Goal: Browse casually

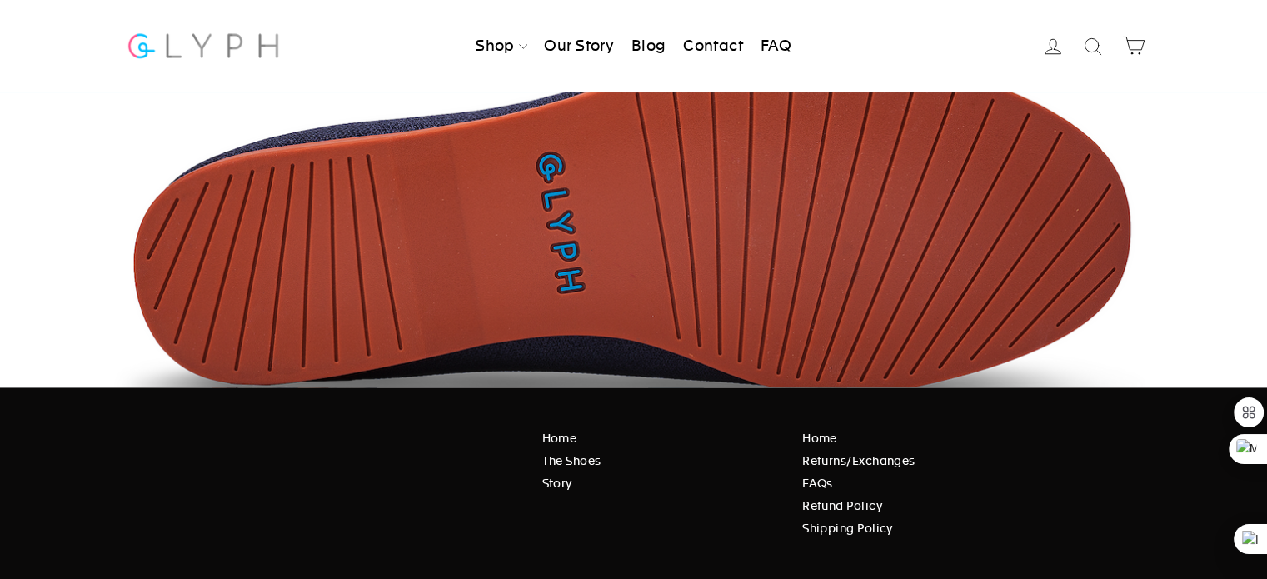
scroll to position [2813, 0]
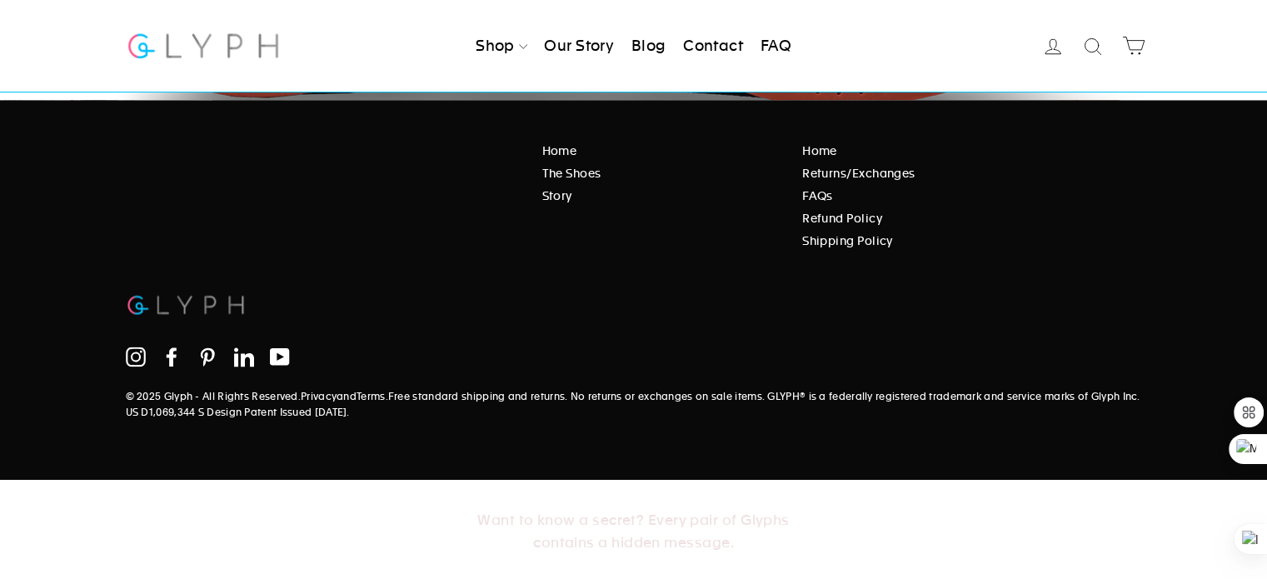
click at [249, 352] on icon at bounding box center [244, 356] width 20 height 19
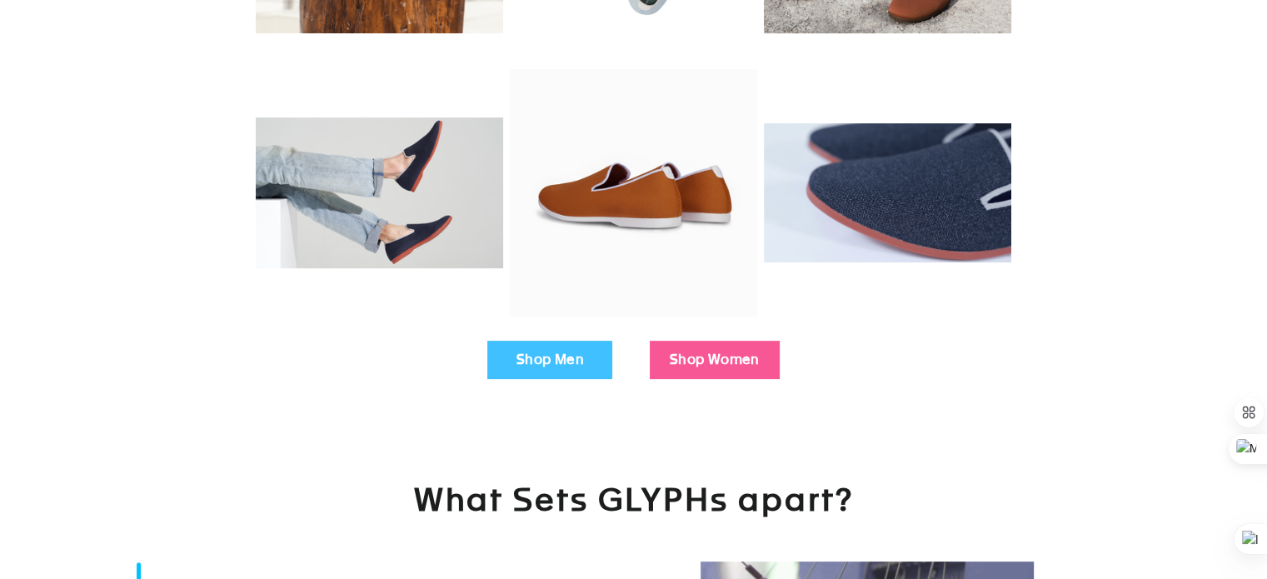
scroll to position [0, 0]
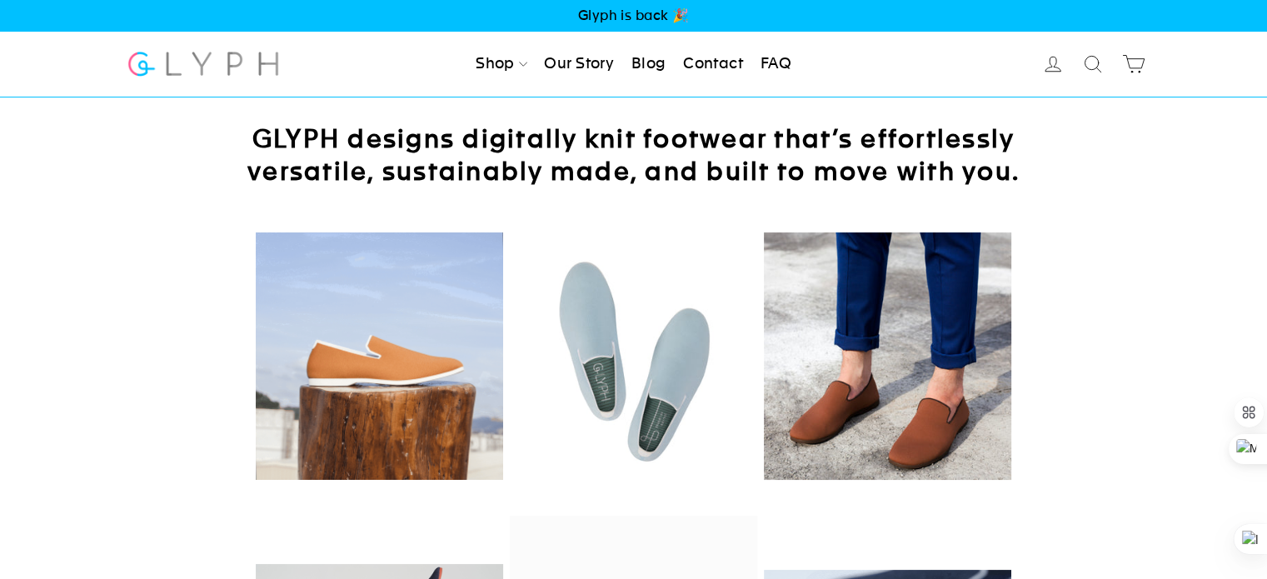
click at [296, 140] on h2 "GLYPH designs digitally knit footwear that’s effortlessly versatile, sustainabl…" at bounding box center [633, 154] width 833 height 65
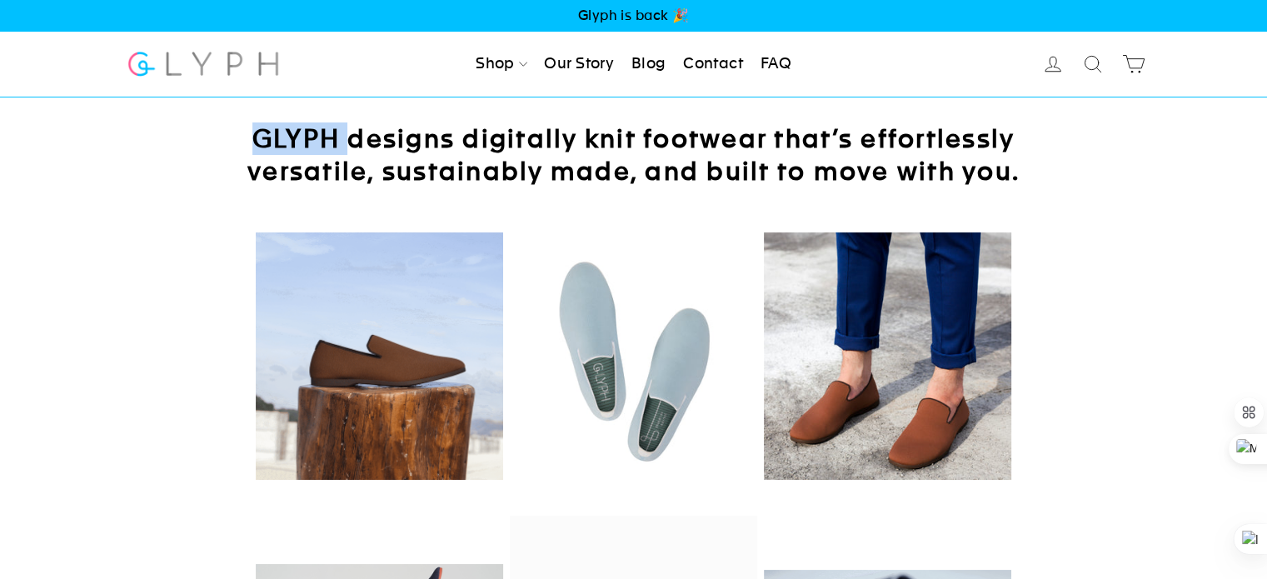
click at [296, 140] on h2 "GLYPH designs digitally knit footwear that’s effortlessly versatile, sustainabl…" at bounding box center [633, 154] width 833 height 65
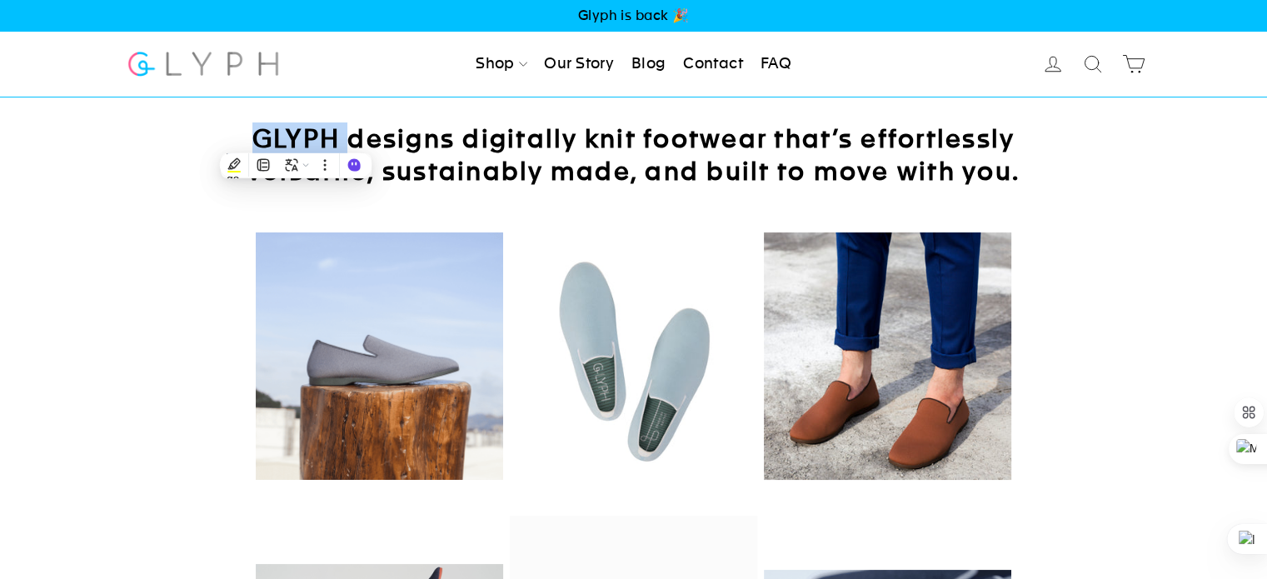
copy h2 "GLYPH"
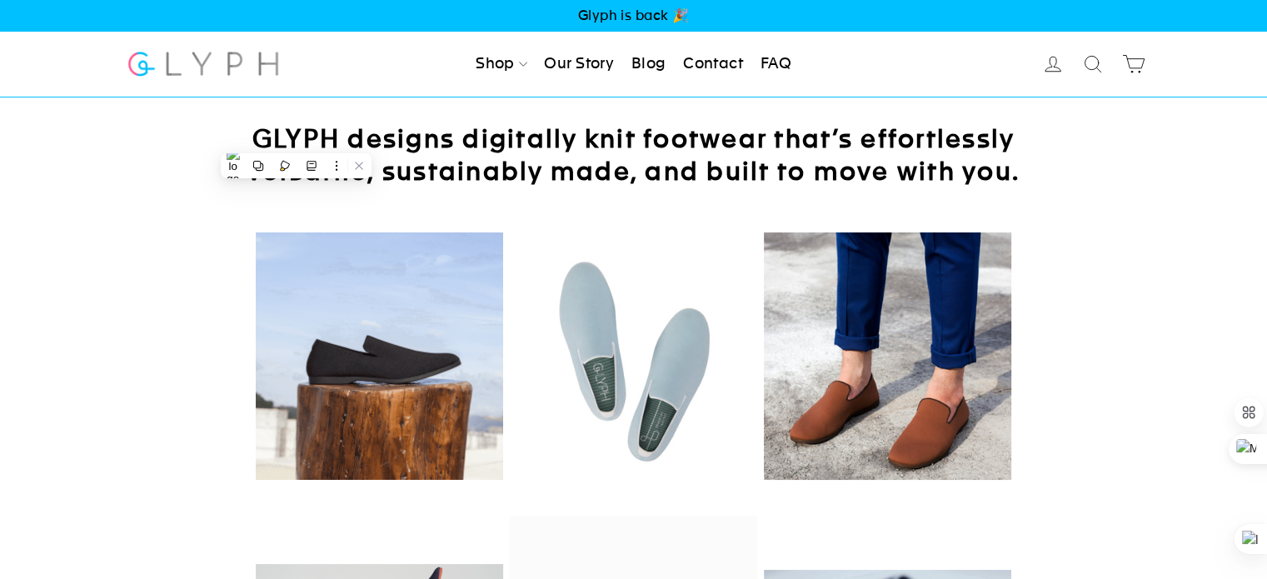
click at [722, 146] on h2 "GLYPH designs digitally knit footwear that’s effortlessly versatile, sustainabl…" at bounding box center [633, 154] width 833 height 65
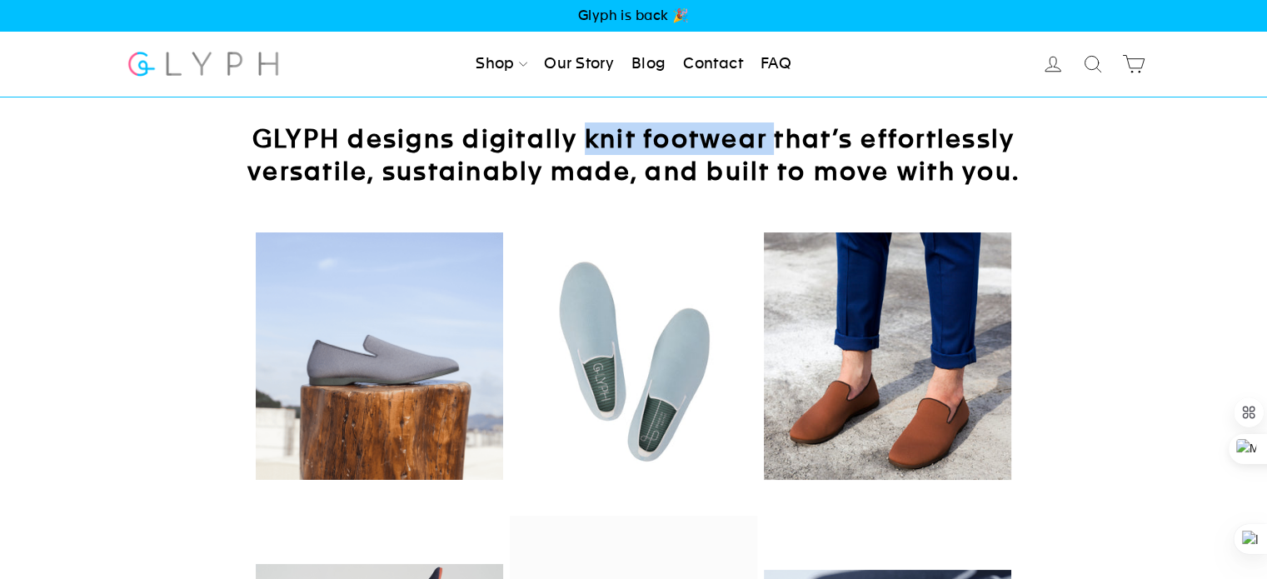
drag, startPoint x: 583, startPoint y: 146, endPoint x: 773, endPoint y: 136, distance: 190.2
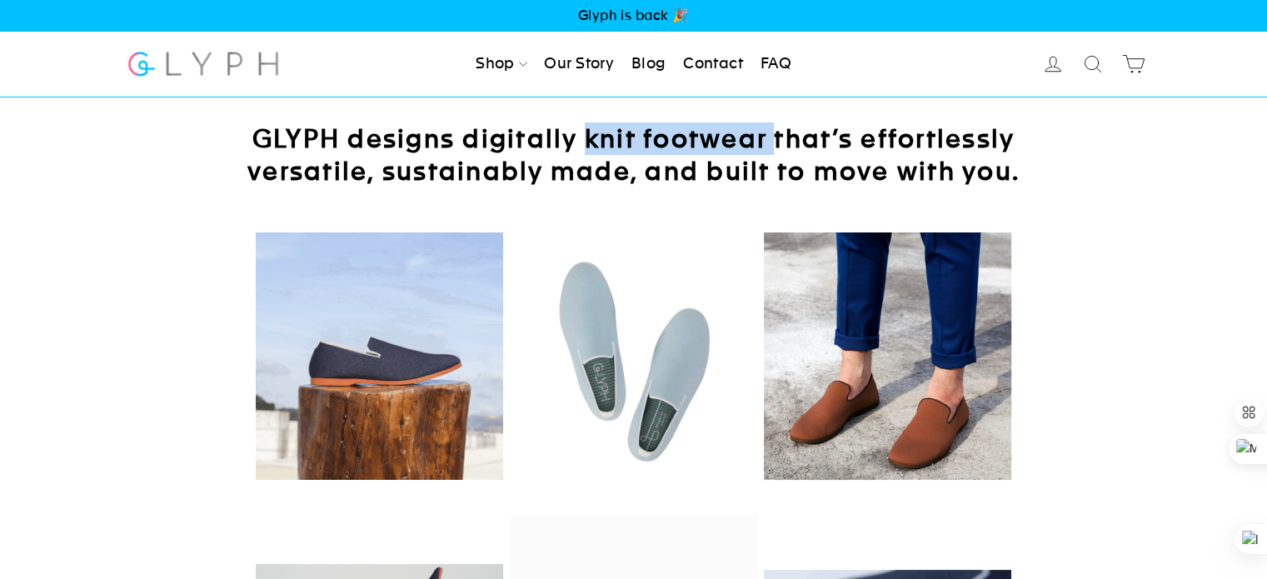
click at [773, 136] on h2 "GLYPH designs digitally knit footwear that’s effortlessly versatile, sustainabl…" at bounding box center [633, 154] width 833 height 65
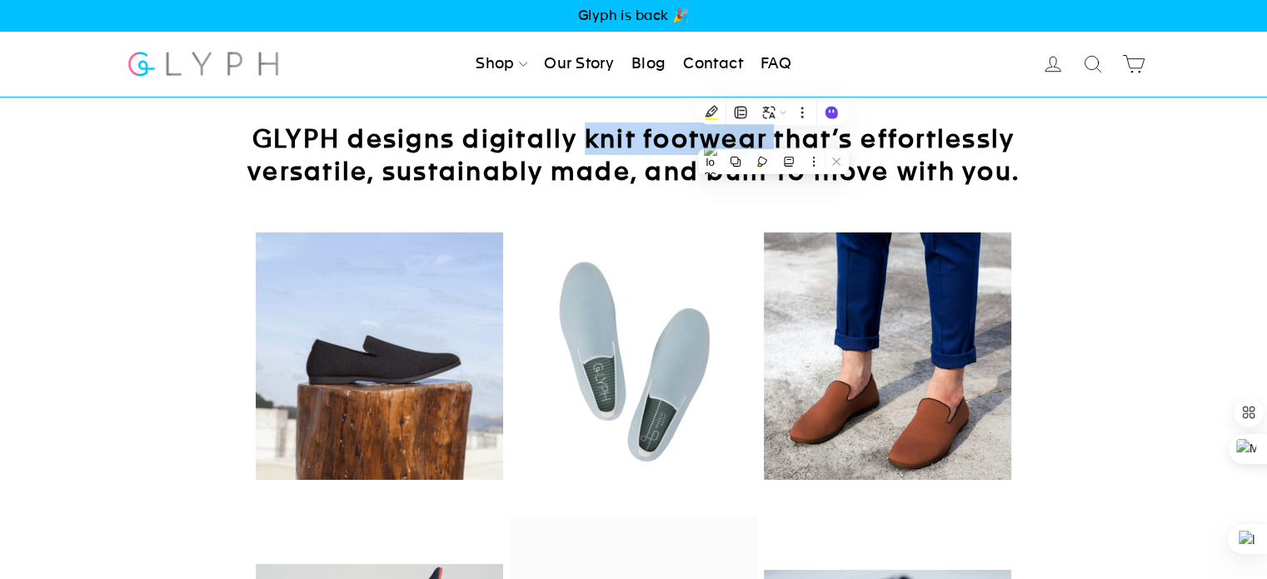
copy h2 "knit footwear"
